Goal: Task Accomplishment & Management: Manage account settings

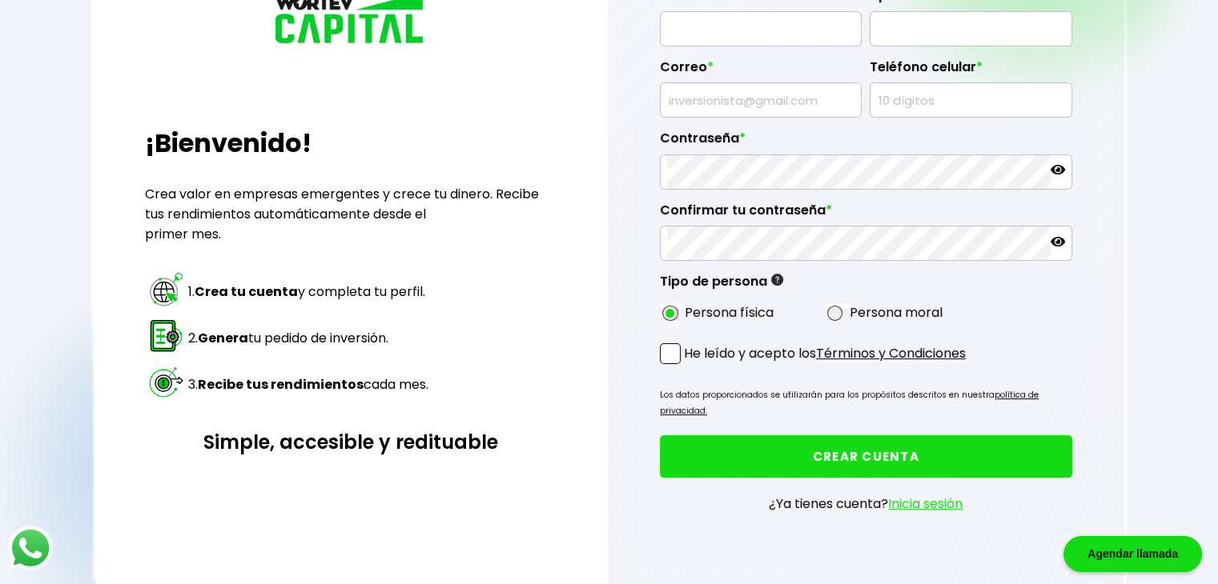
scroll to position [179, 0]
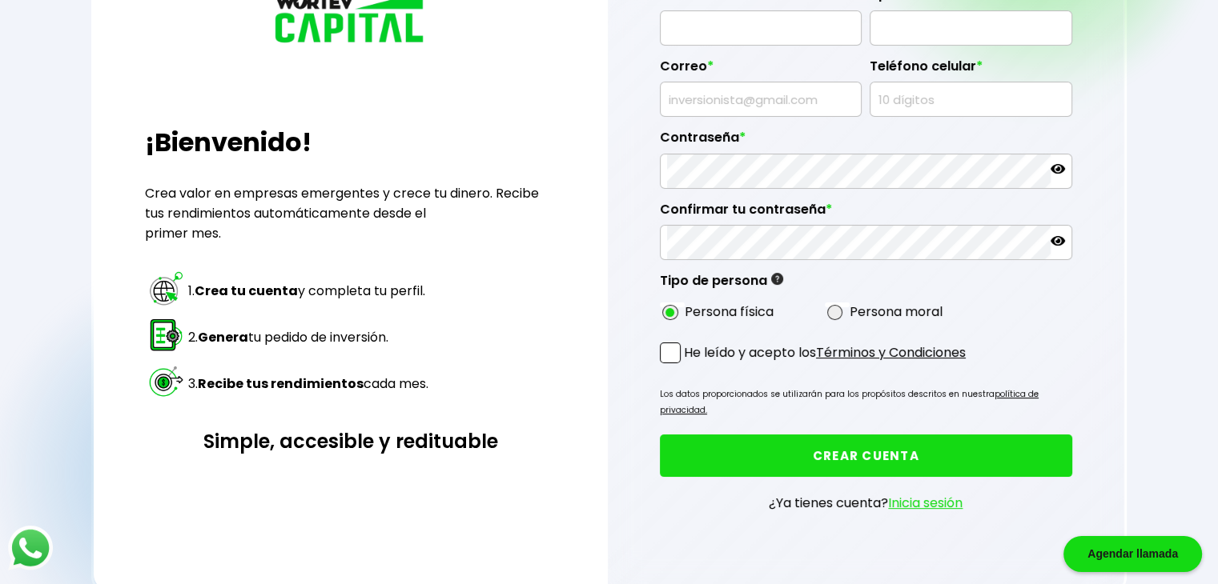
click at [925, 494] on link "Inicia sesión" at bounding box center [925, 503] width 74 height 18
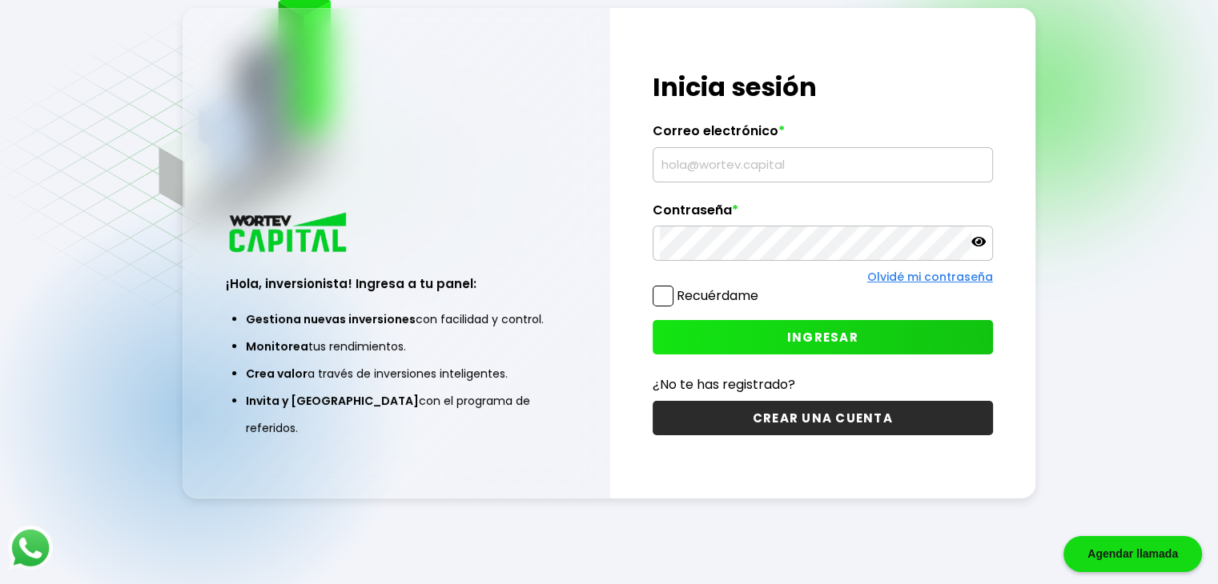
scroll to position [80, 0]
click at [728, 171] on input "text" at bounding box center [823, 165] width 326 height 34
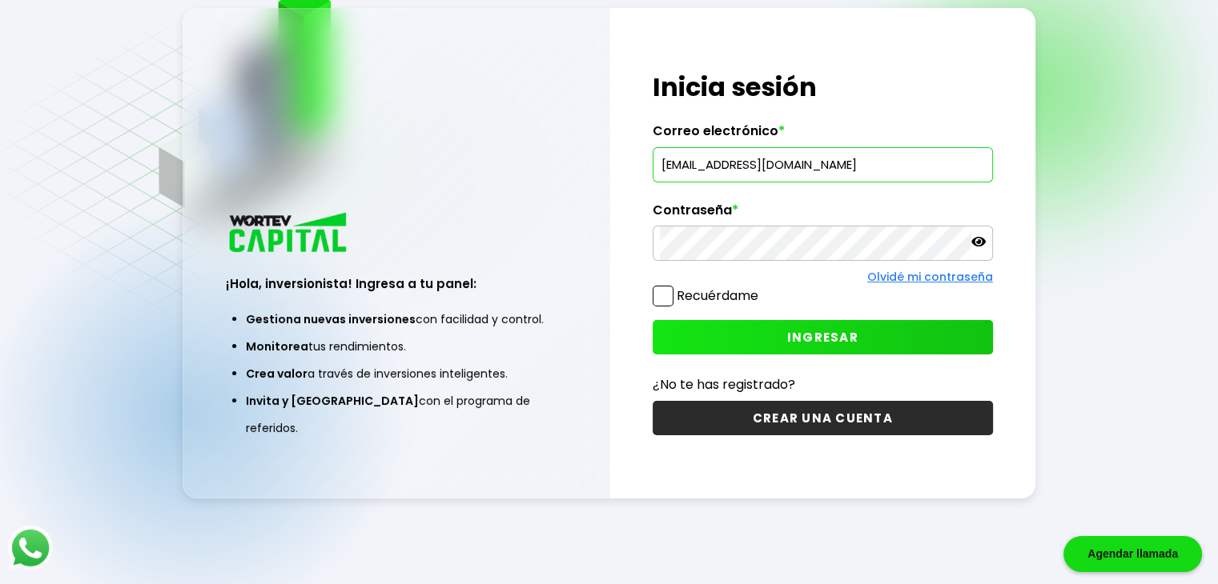
type input "[EMAIL_ADDRESS][DOMAIN_NAME]"
click at [694, 294] on label "Recuérdame" at bounding box center [717, 296] width 82 height 18
click at [761, 288] on input "Recuérdame" at bounding box center [761, 288] width 0 height 0
click at [694, 294] on label "Recuérdame" at bounding box center [717, 296] width 82 height 18
click at [761, 288] on input "Recuérdame" at bounding box center [761, 288] width 0 height 0
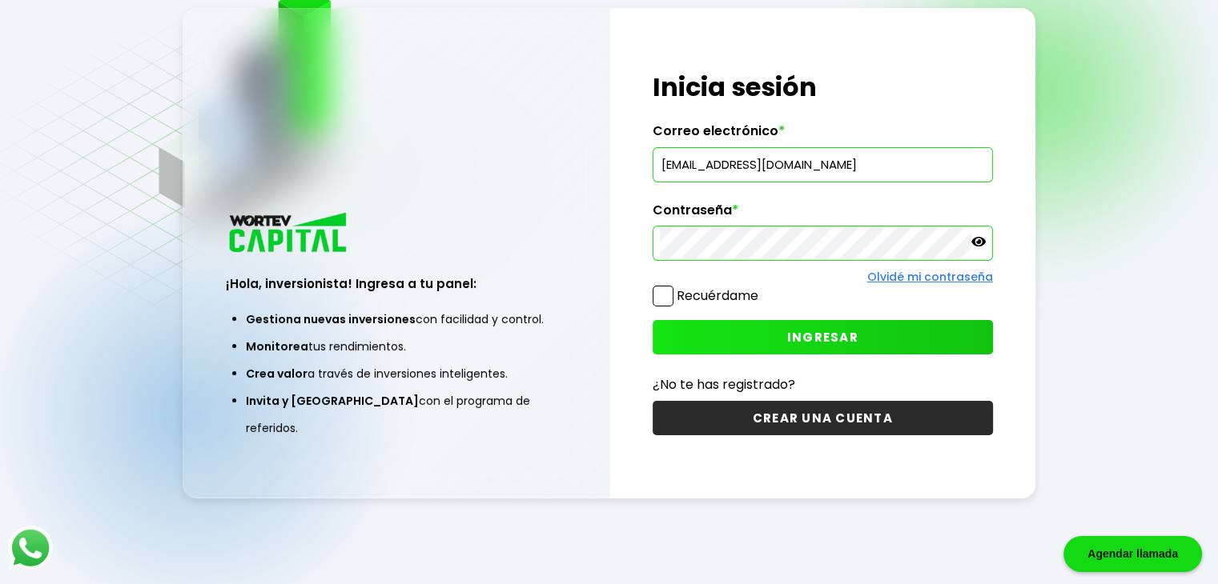
click at [976, 241] on icon at bounding box center [978, 242] width 14 height 14
click at [828, 329] on span "INGRESAR" at bounding box center [822, 337] width 71 height 17
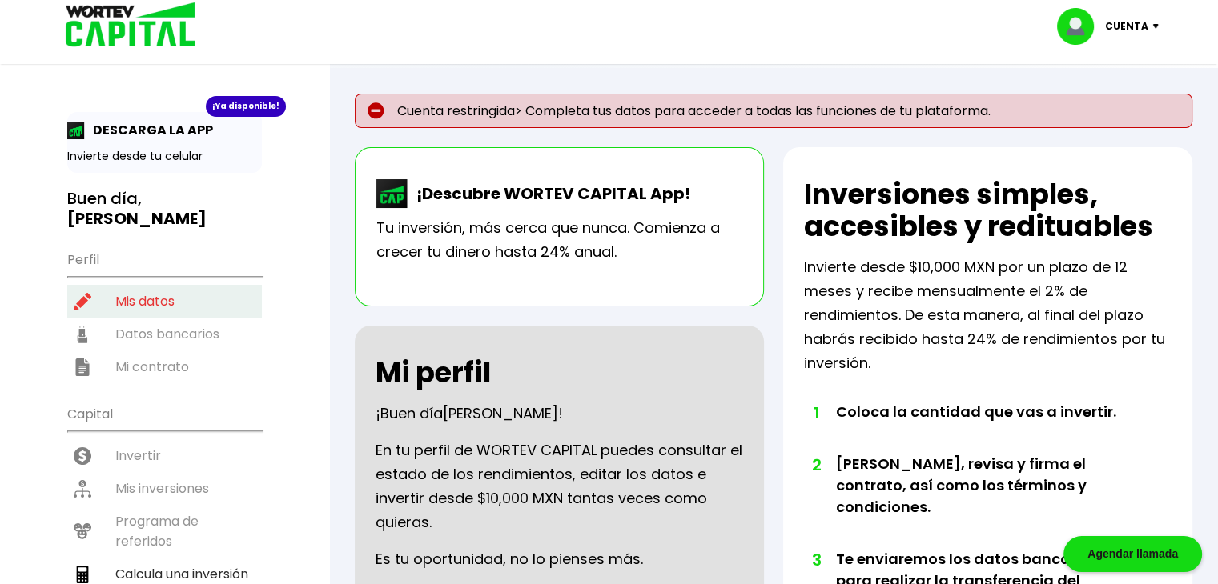
click at [146, 289] on li "Mis datos" at bounding box center [164, 301] width 195 height 33
select select "Hombre"
select select "Licenciatura"
select select "NL"
select select "BBVA Bancomer"
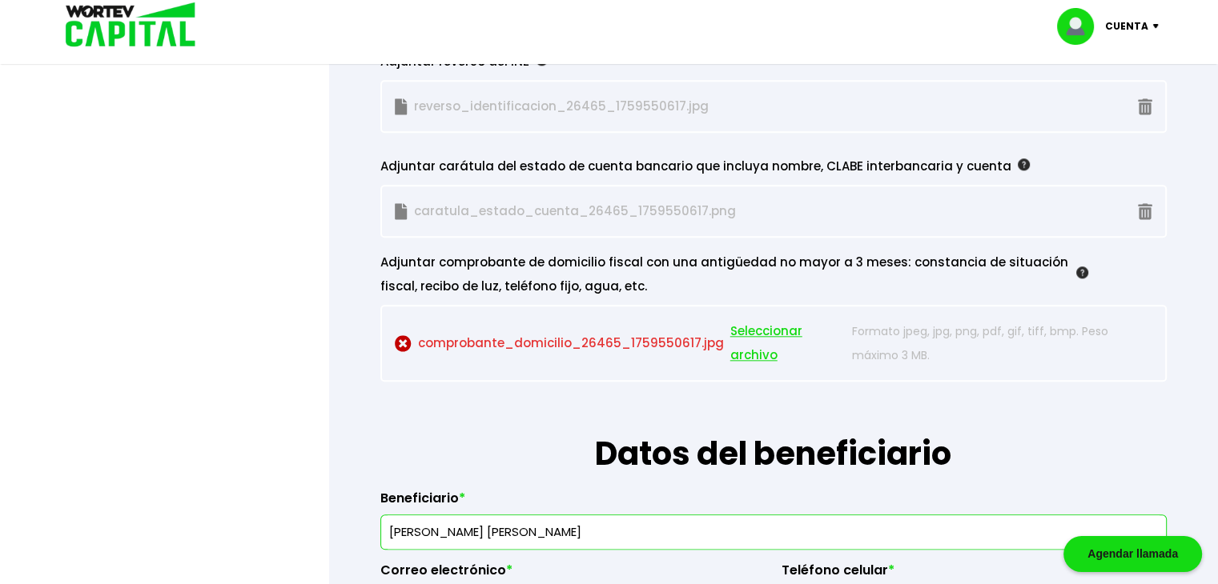
scroll to position [1596, 0]
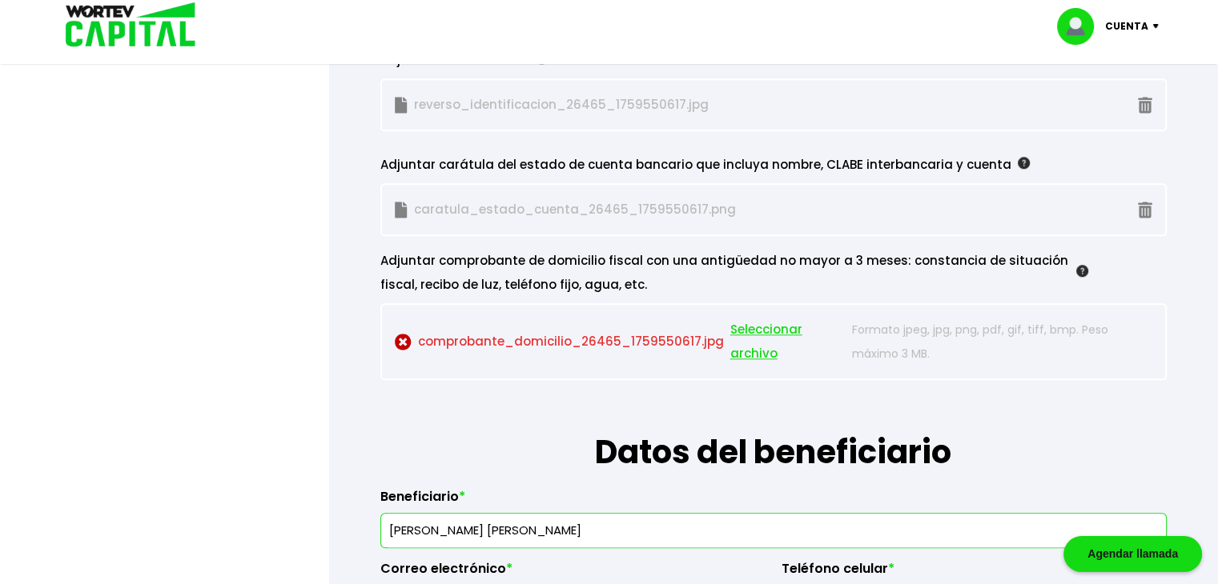
click at [756, 334] on span "Seleccionar archivo" at bounding box center [787, 342] width 114 height 48
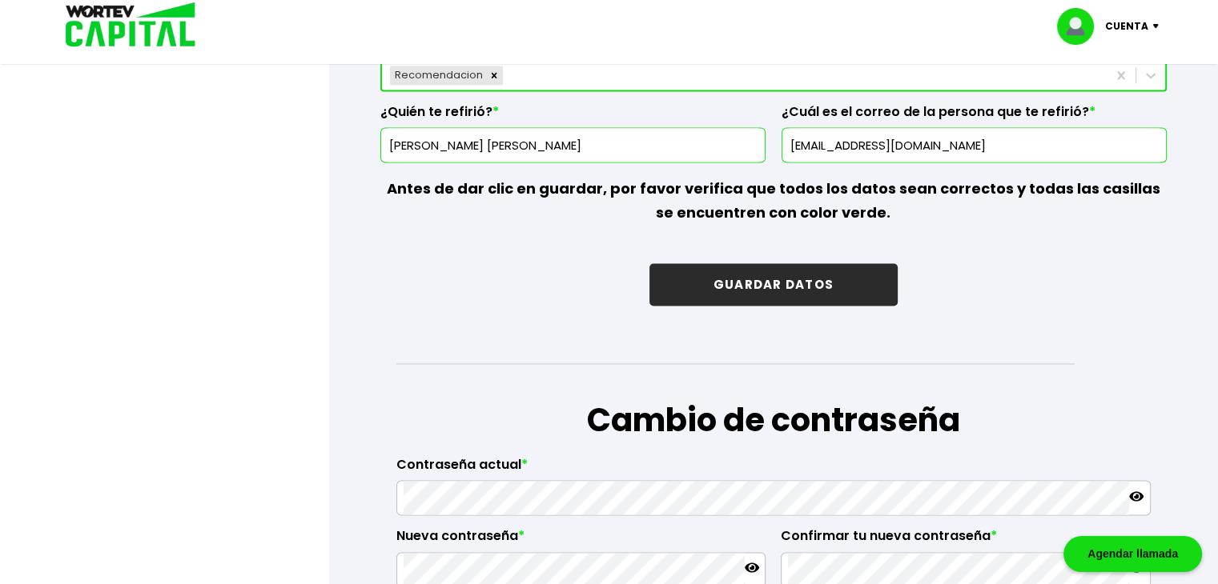
scroll to position [2472, 0]
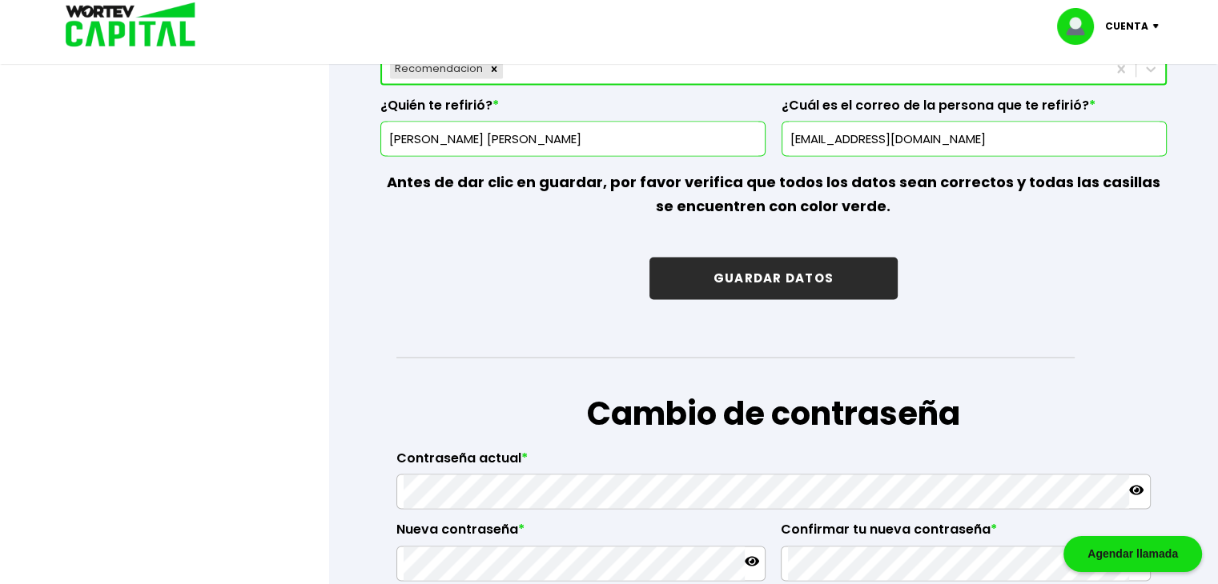
click at [741, 265] on button "GUARDAR DATOS" at bounding box center [773, 278] width 248 height 42
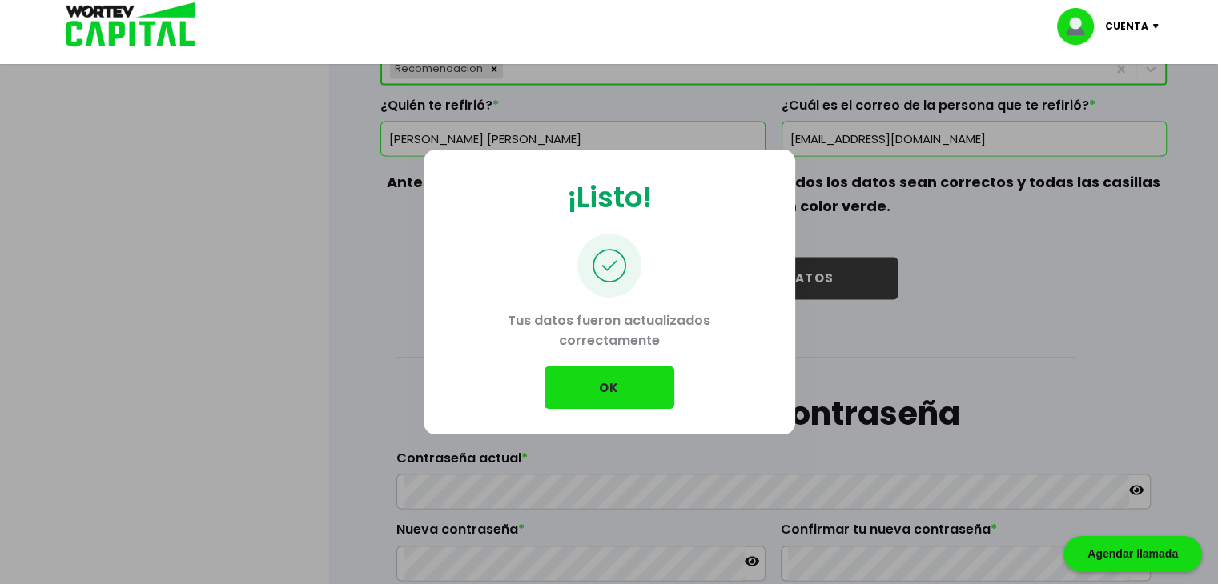
click at [603, 391] on button "OK" at bounding box center [609, 388] width 130 height 42
